Goal: Information Seeking & Learning: Learn about a topic

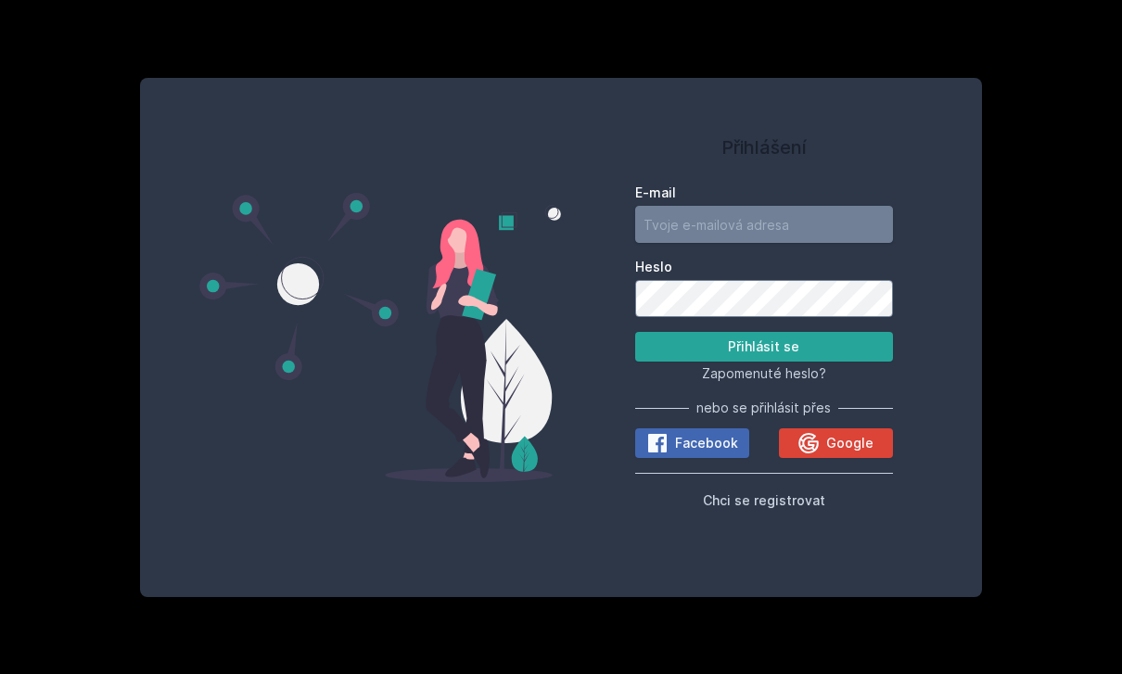
type input "[EMAIL_ADDRESS][DOMAIN_NAME]"
click at [763, 362] on button "Přihlásit se" at bounding box center [764, 347] width 258 height 30
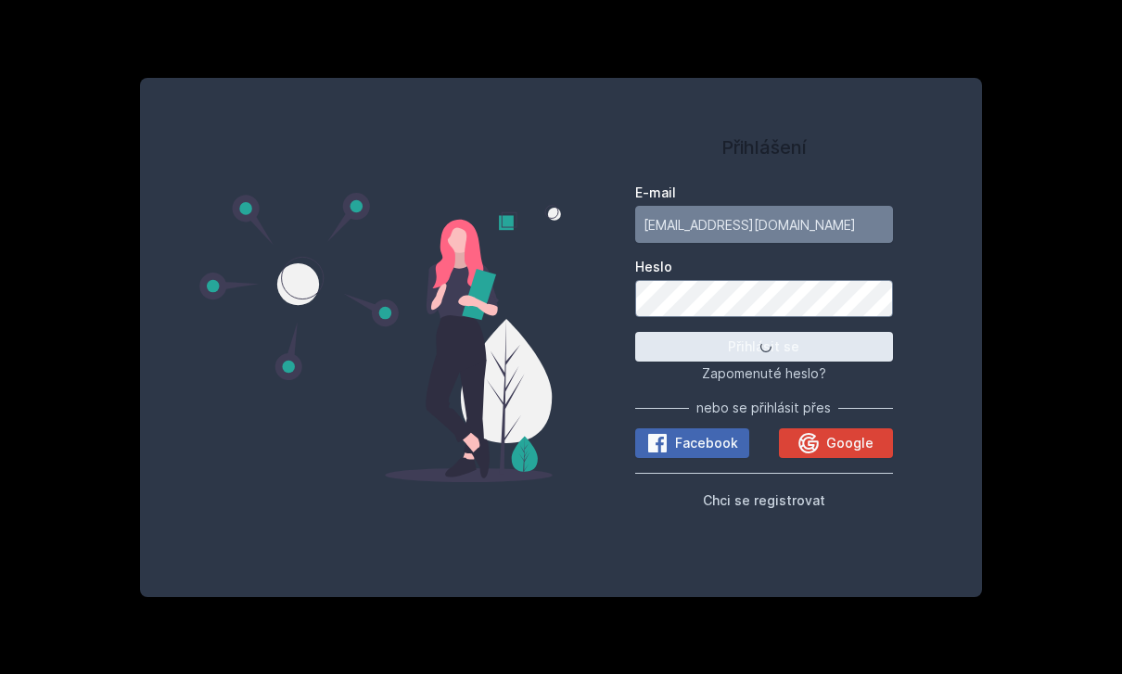
click at [795, 362] on button "Přihlásit se" at bounding box center [764, 347] width 258 height 30
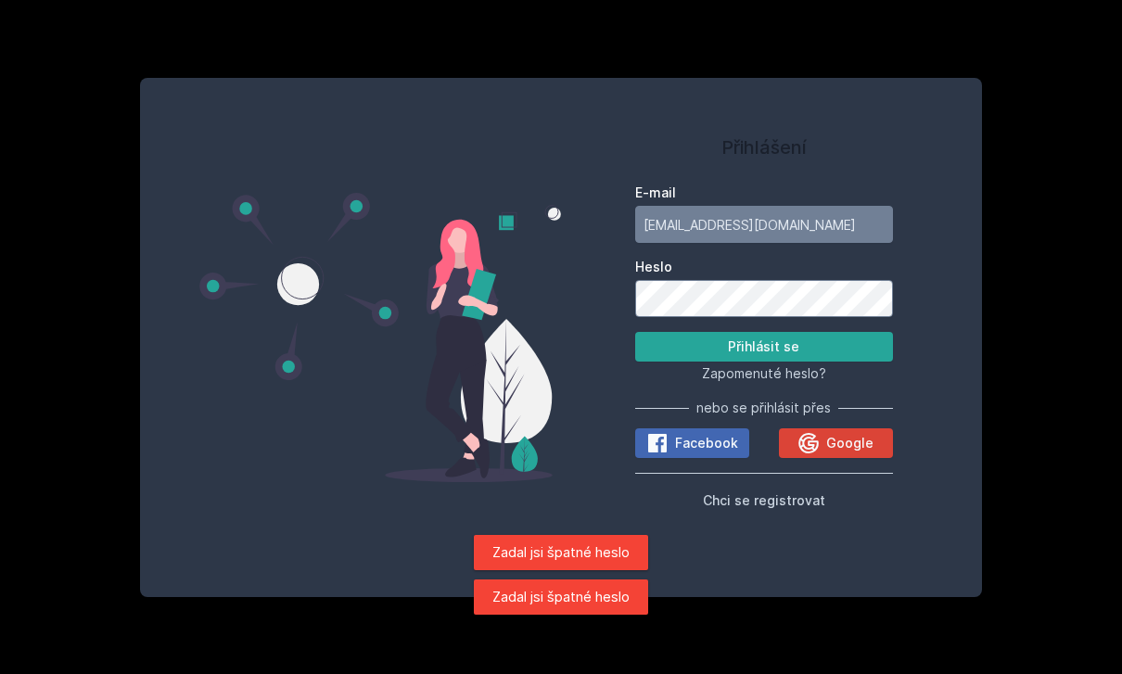
click at [808, 362] on button "Přihlásit se" at bounding box center [764, 347] width 258 height 30
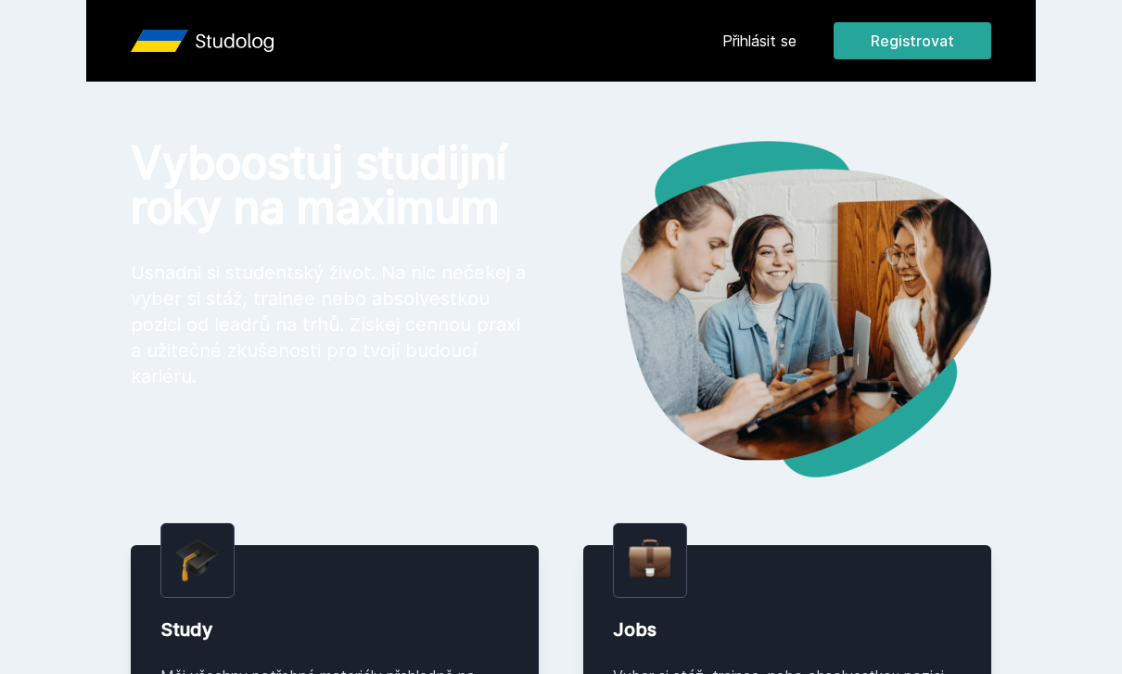
click at [785, 50] on link "Přihlásit se" at bounding box center [760, 41] width 74 height 22
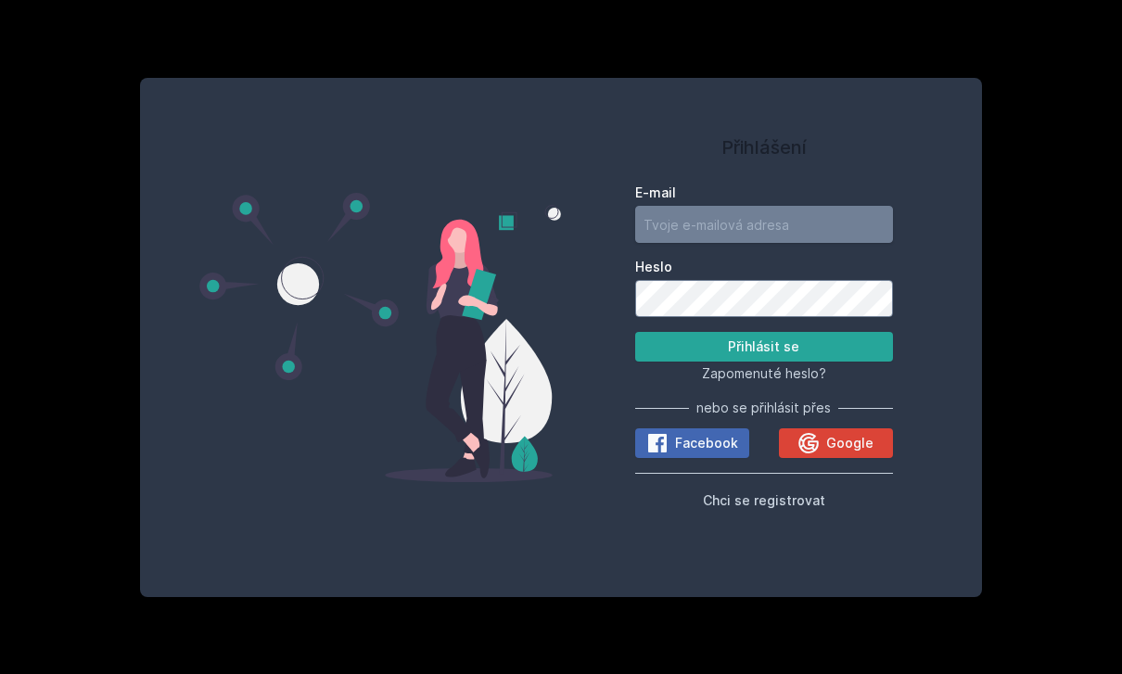
click at [782, 243] on input "E-mail" at bounding box center [764, 224] width 258 height 37
type input "[EMAIL_ADDRESS][DOMAIN_NAME]"
click at [829, 362] on button "Přihlásit se" at bounding box center [764, 347] width 258 height 30
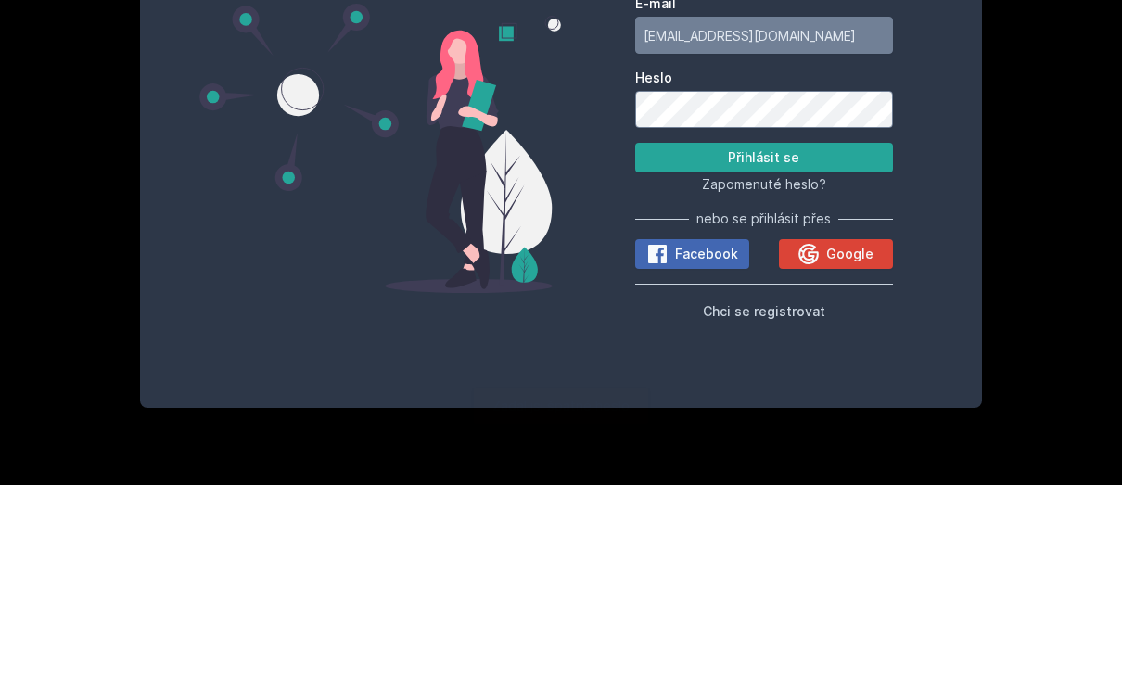
click at [838, 332] on button "Přihlásit se" at bounding box center [764, 347] width 258 height 30
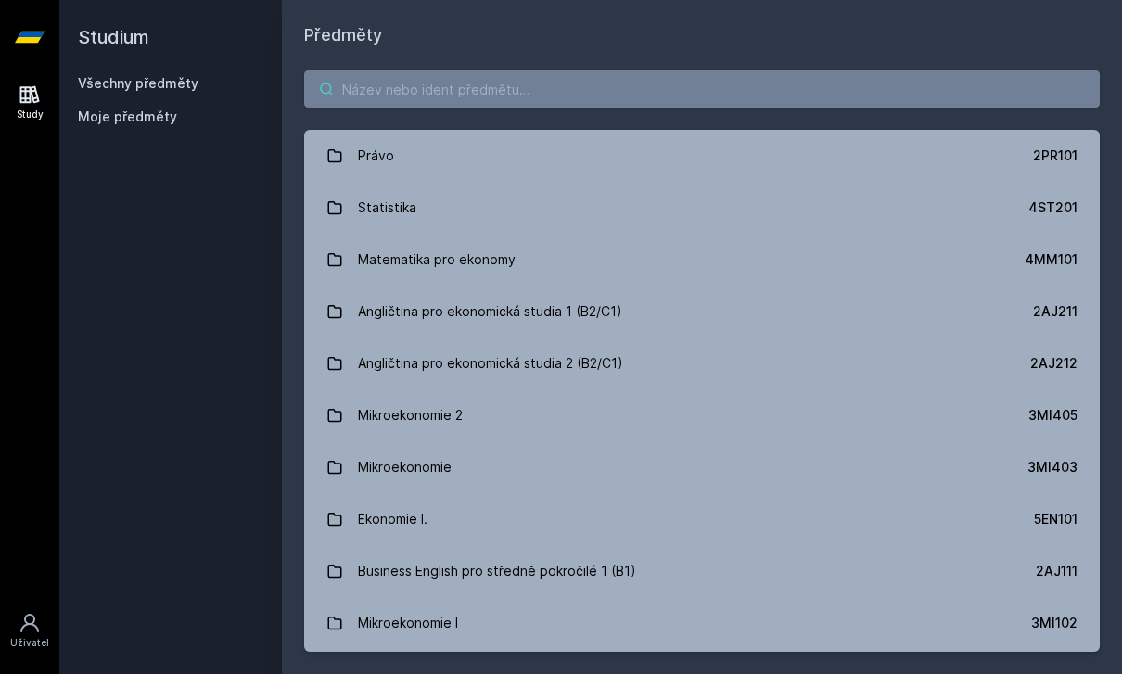
click at [639, 71] on input "search" at bounding box center [702, 89] width 796 height 37
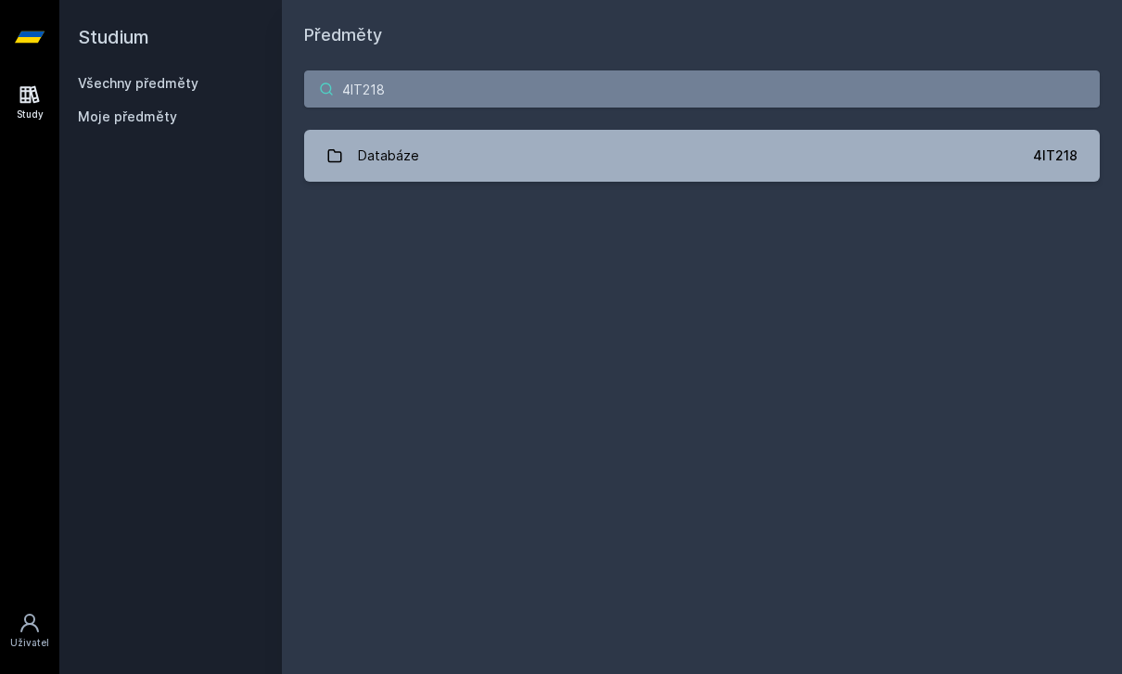
type input "4IT218"
click at [356, 130] on link "Databáze 4IT218" at bounding box center [702, 156] width 796 height 52
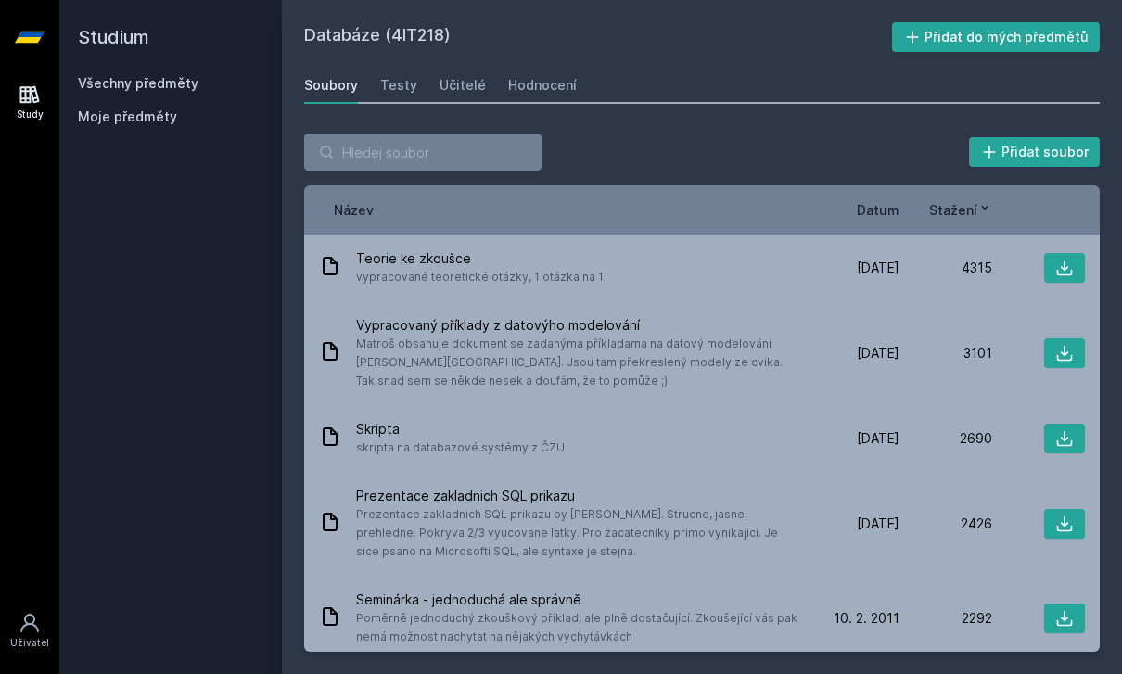
click at [450, 76] on div "Učitelé" at bounding box center [463, 85] width 46 height 19
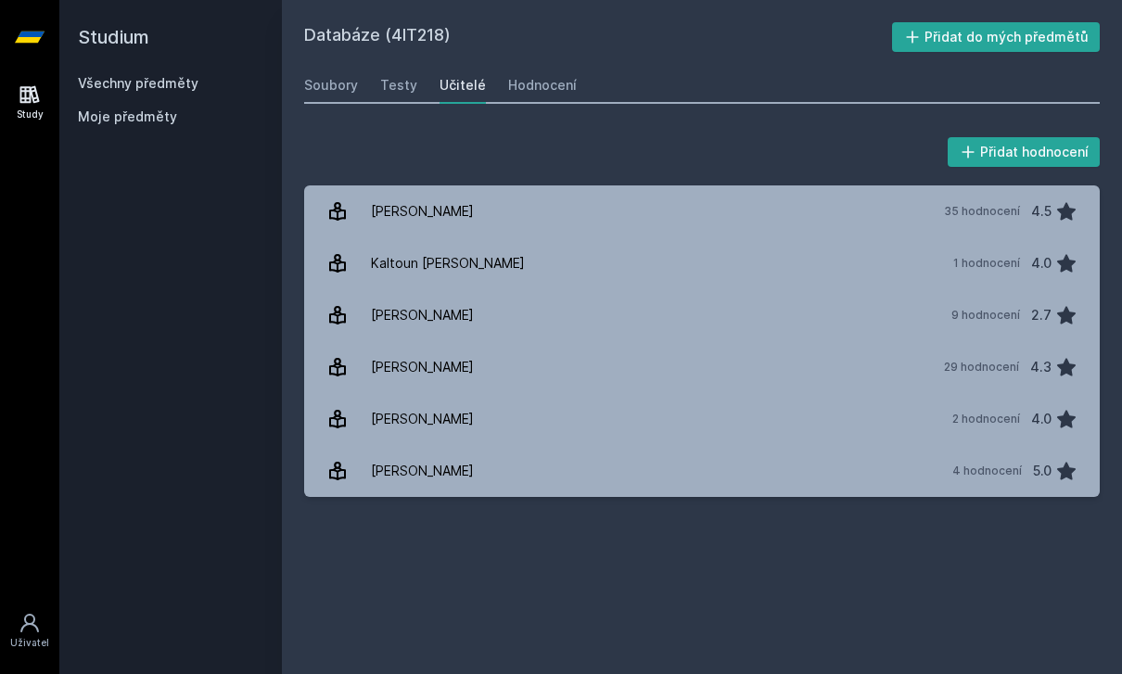
click at [599, 186] on link "Chlapek [PERSON_NAME] 35 hodnocení 4.5" at bounding box center [702, 212] width 796 height 52
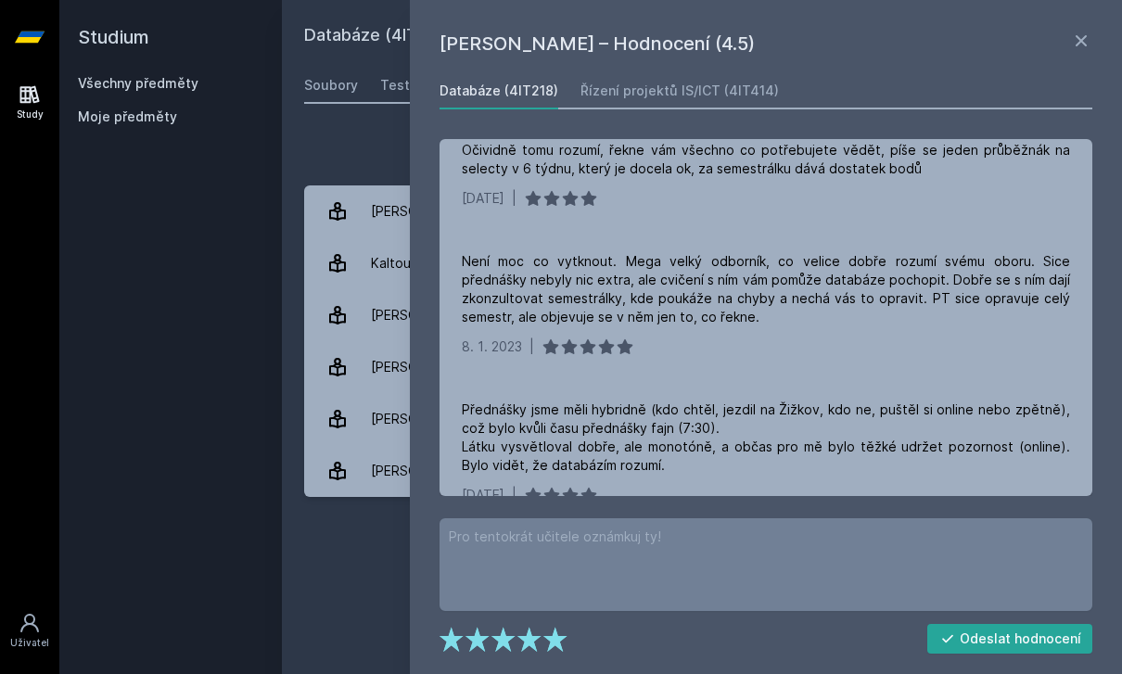
scroll to position [533, 0]
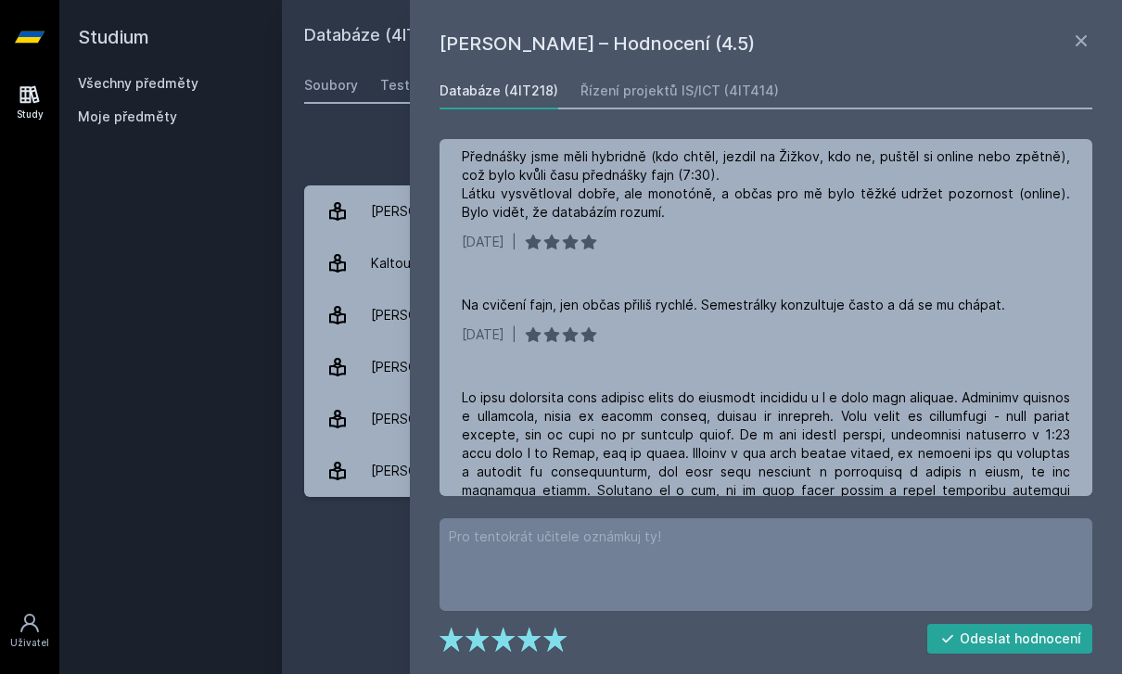
click at [339, 134] on div "Přidat hodnocení" at bounding box center [702, 152] width 796 height 37
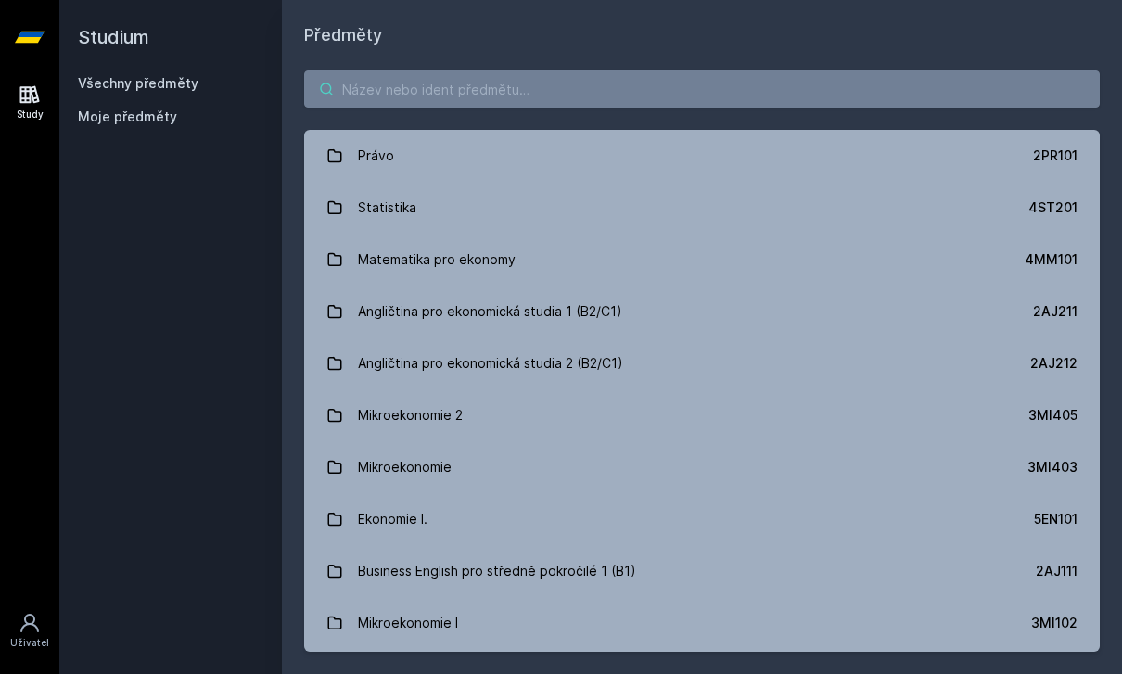
click at [376, 93] on input "search" at bounding box center [702, 89] width 796 height 37
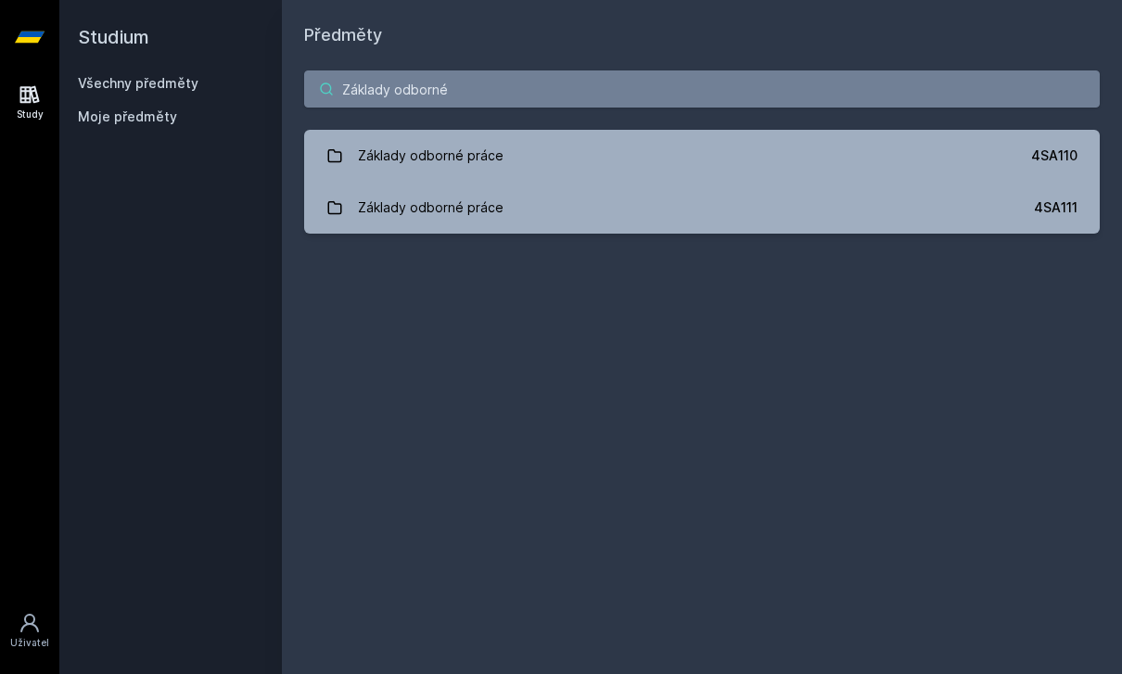
type input "Základy odborné"
click at [362, 153] on div "Základy odborné práce" at bounding box center [431, 155] width 146 height 37
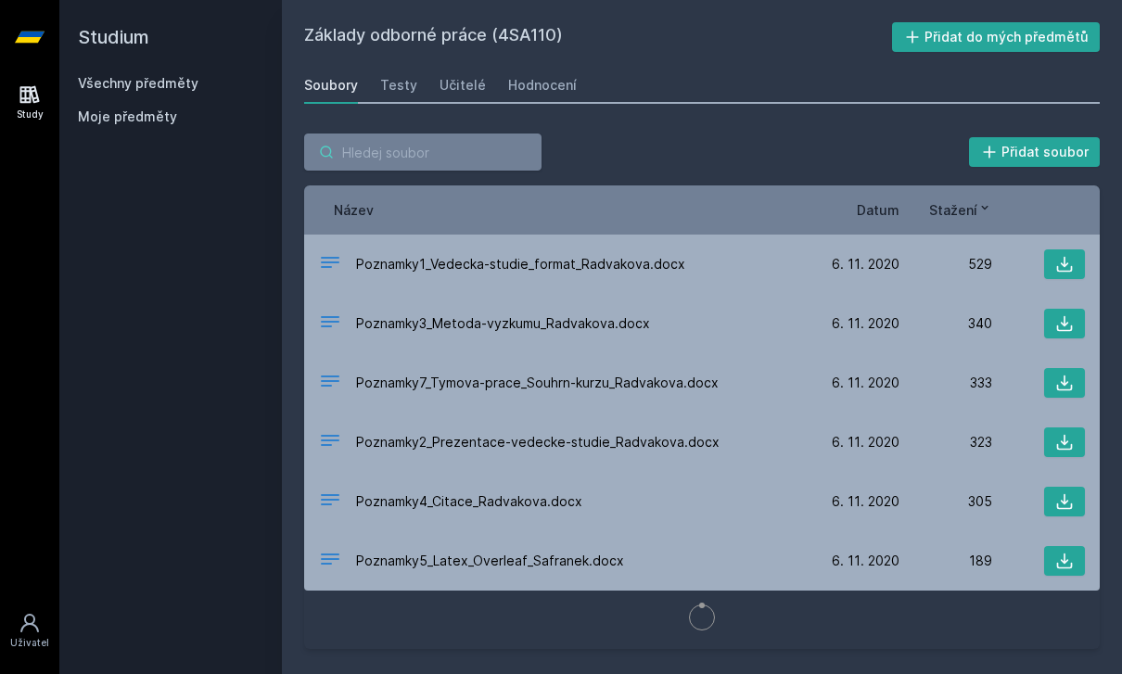
click at [381, 170] on input "search" at bounding box center [422, 152] width 237 height 37
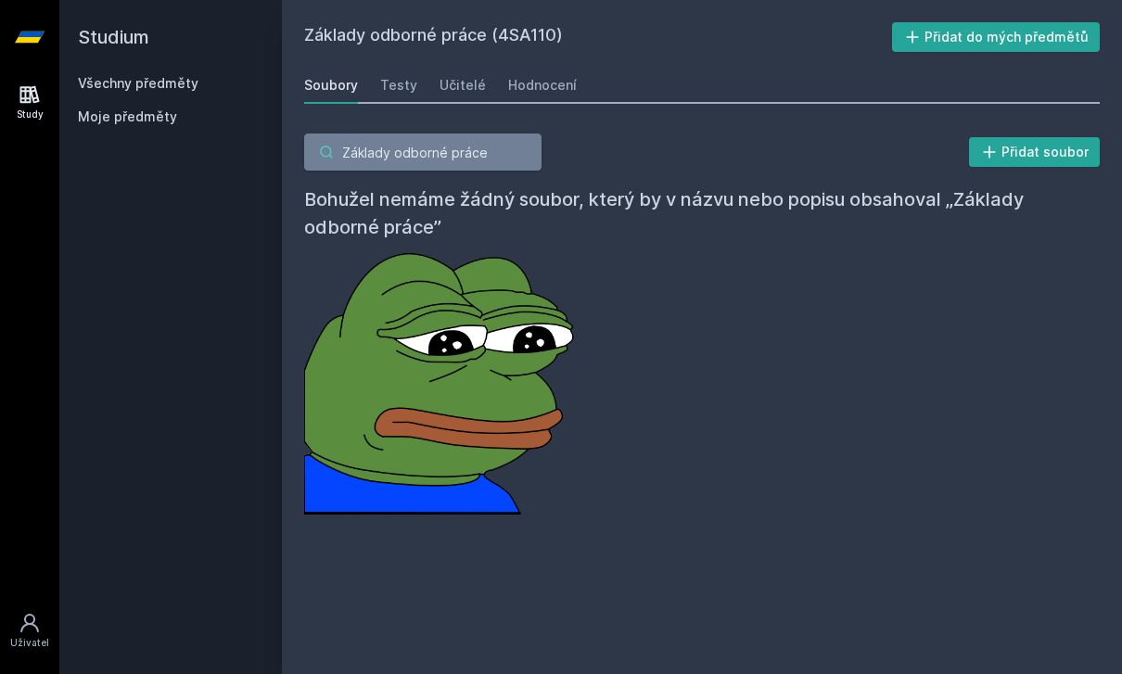
type input "Základy odborné práce"
click at [384, 89] on div "Testy" at bounding box center [398, 85] width 37 height 19
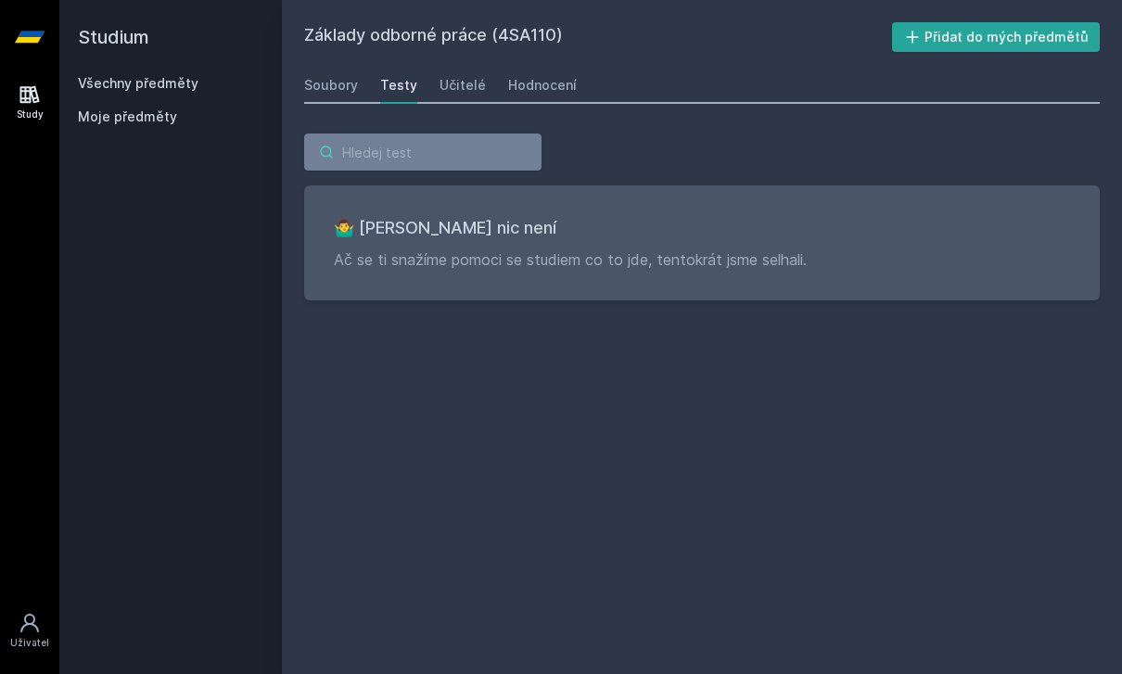
click at [398, 156] on input "search" at bounding box center [422, 152] width 237 height 37
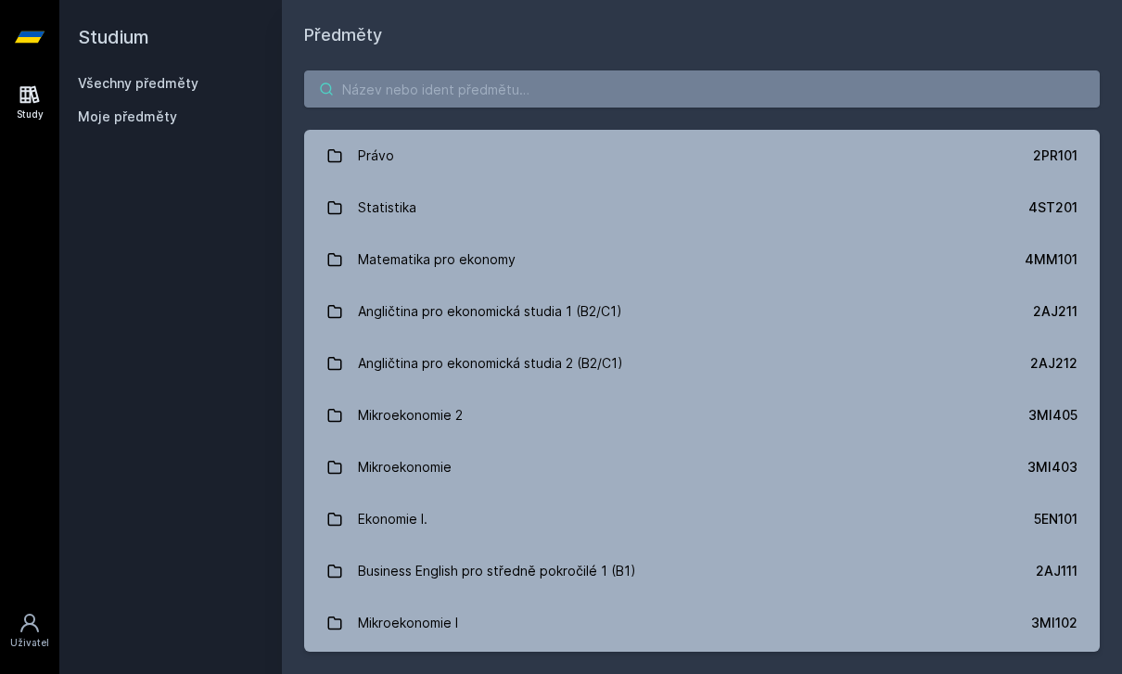
click at [364, 96] on input "search" at bounding box center [702, 89] width 796 height 37
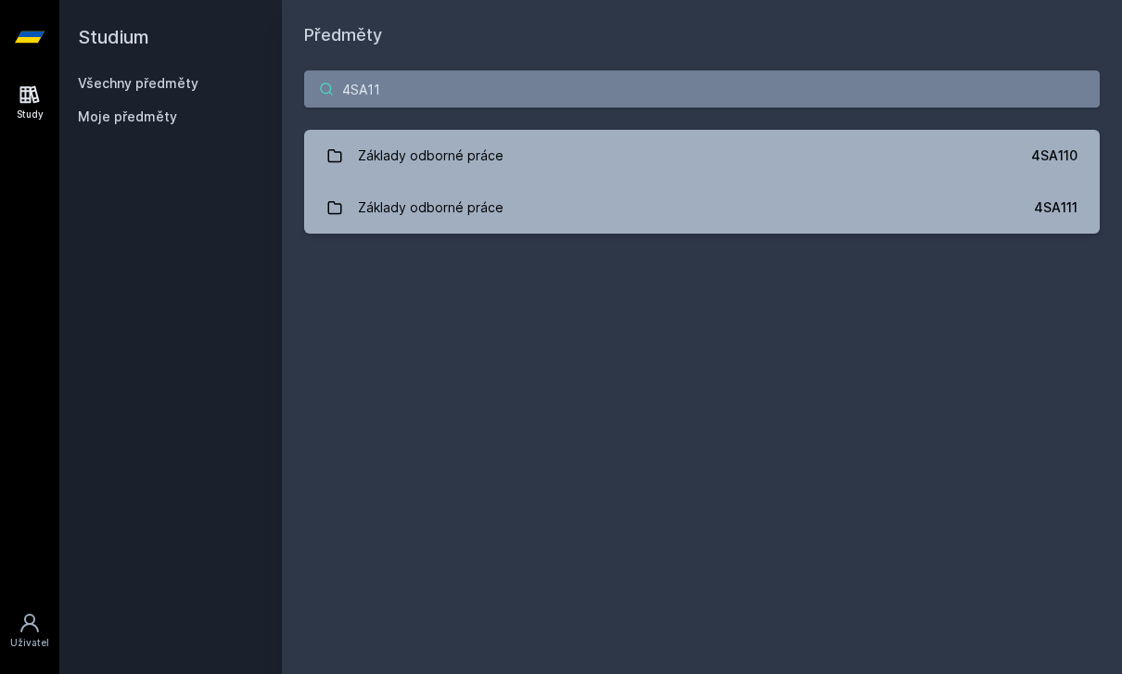
type input "4SA111"
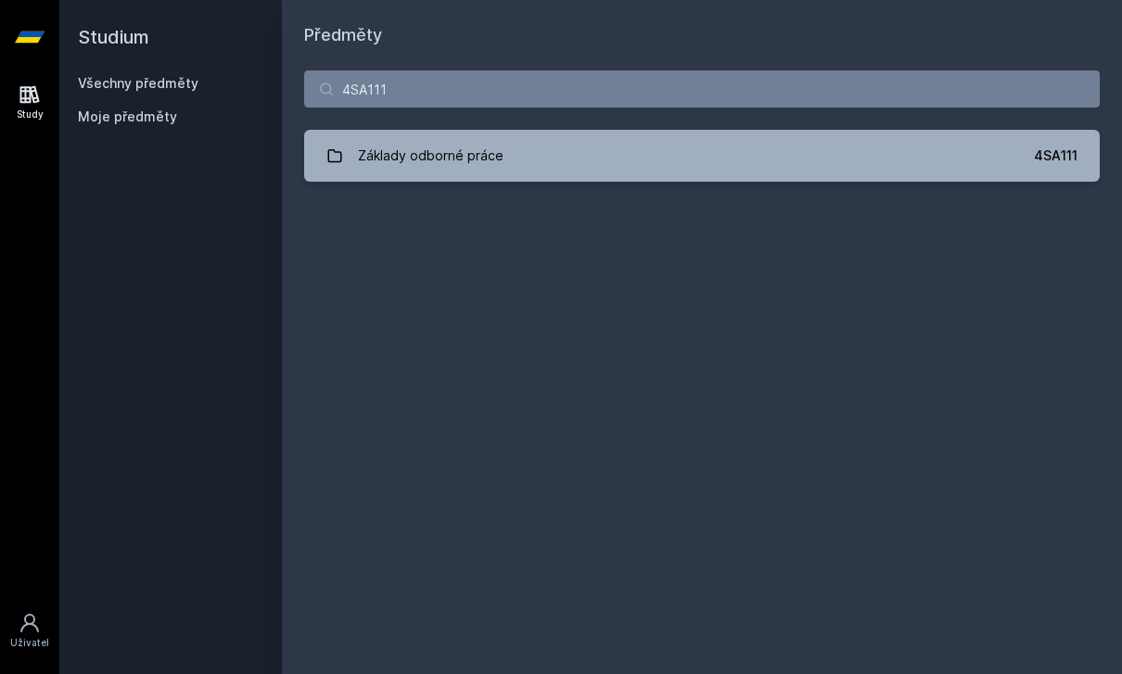
click at [347, 147] on link "Základy odborné práce 4SA111" at bounding box center [702, 156] width 796 height 52
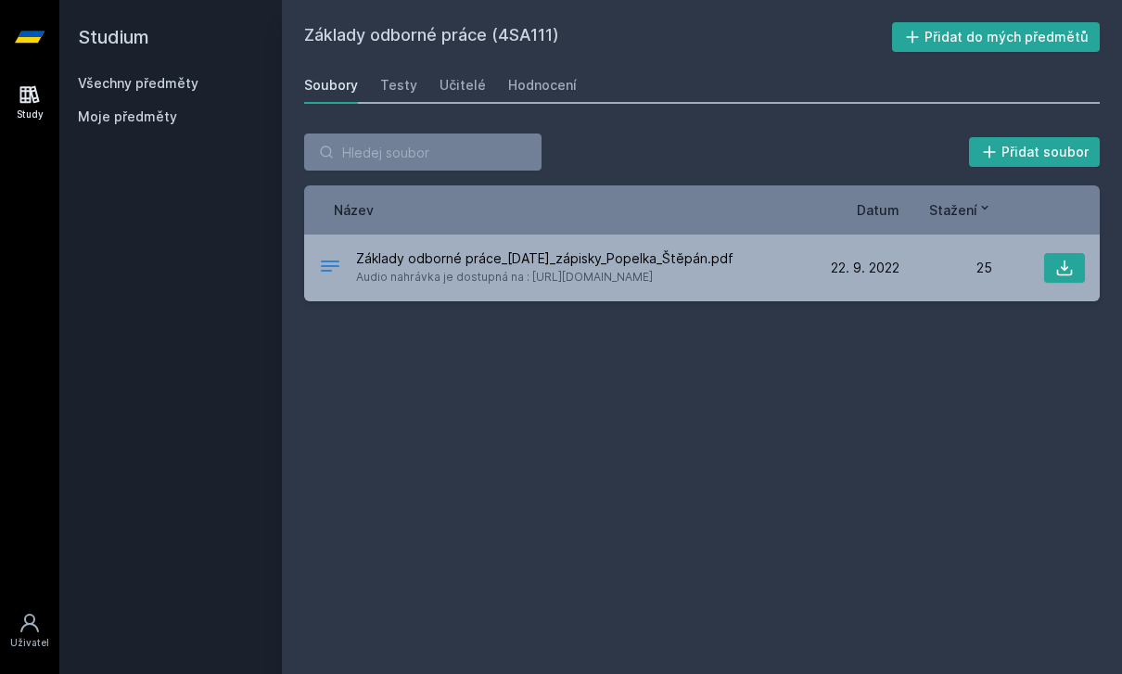
click at [391, 95] on link "Testy" at bounding box center [398, 85] width 37 height 37
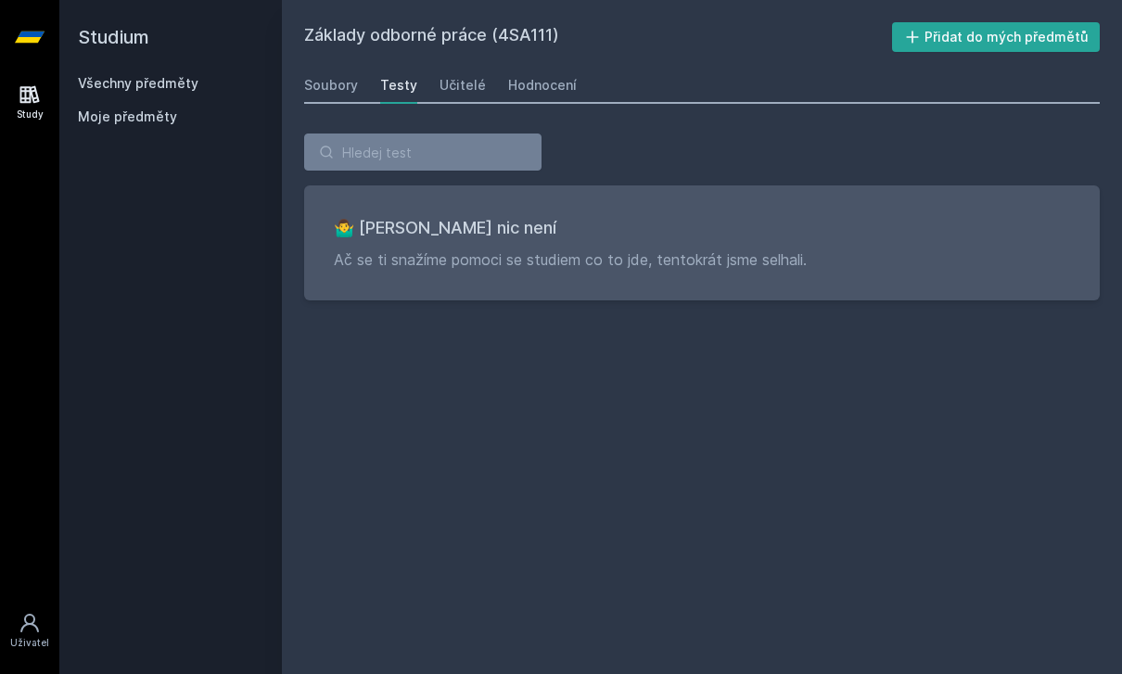
click at [523, 76] on div "Hodnocení" at bounding box center [542, 85] width 69 height 19
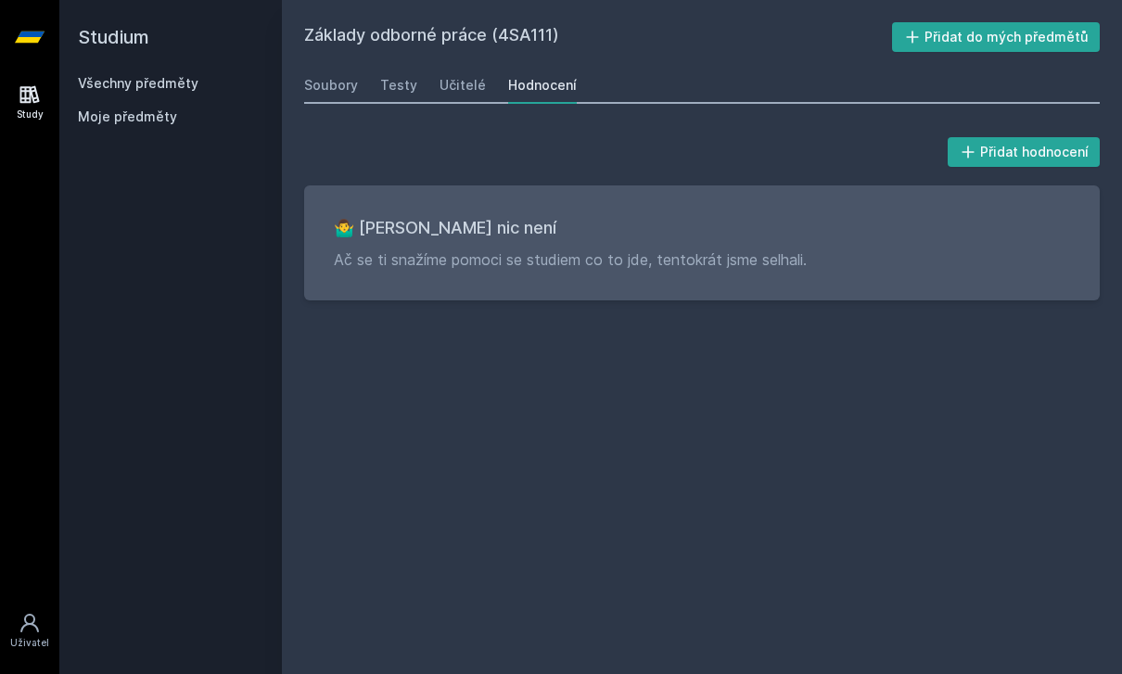
click at [440, 89] on div "Učitelé" at bounding box center [463, 85] width 46 height 19
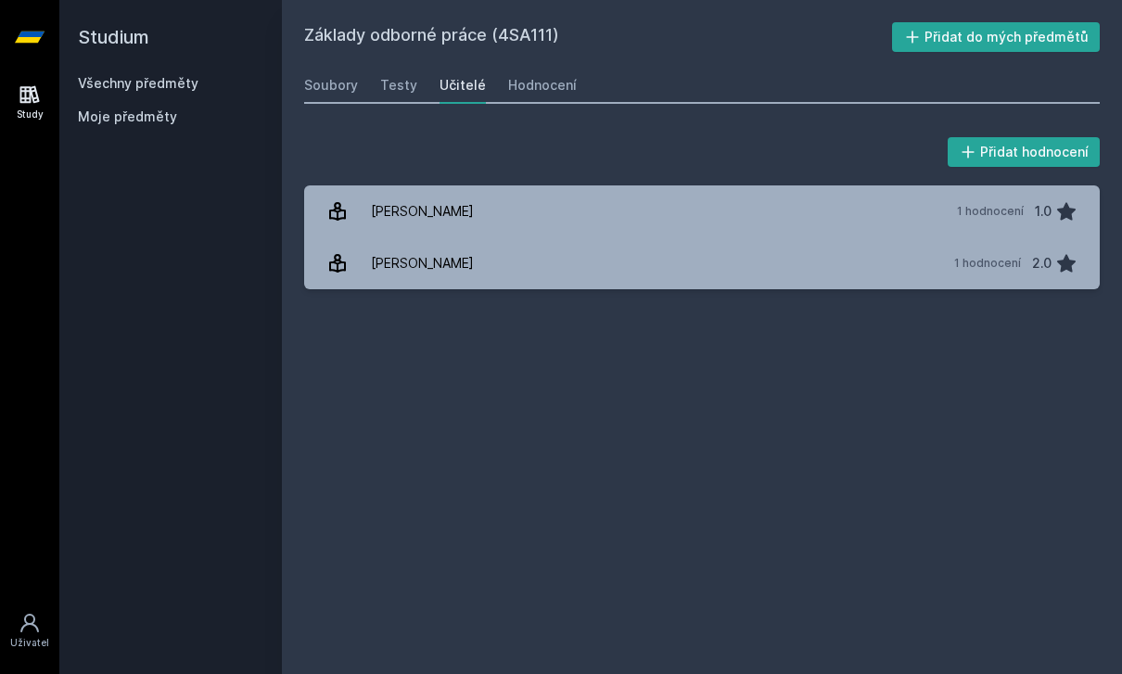
click at [391, 89] on div "Testy" at bounding box center [398, 85] width 37 height 19
